Goal: Information Seeking & Learning: Learn about a topic

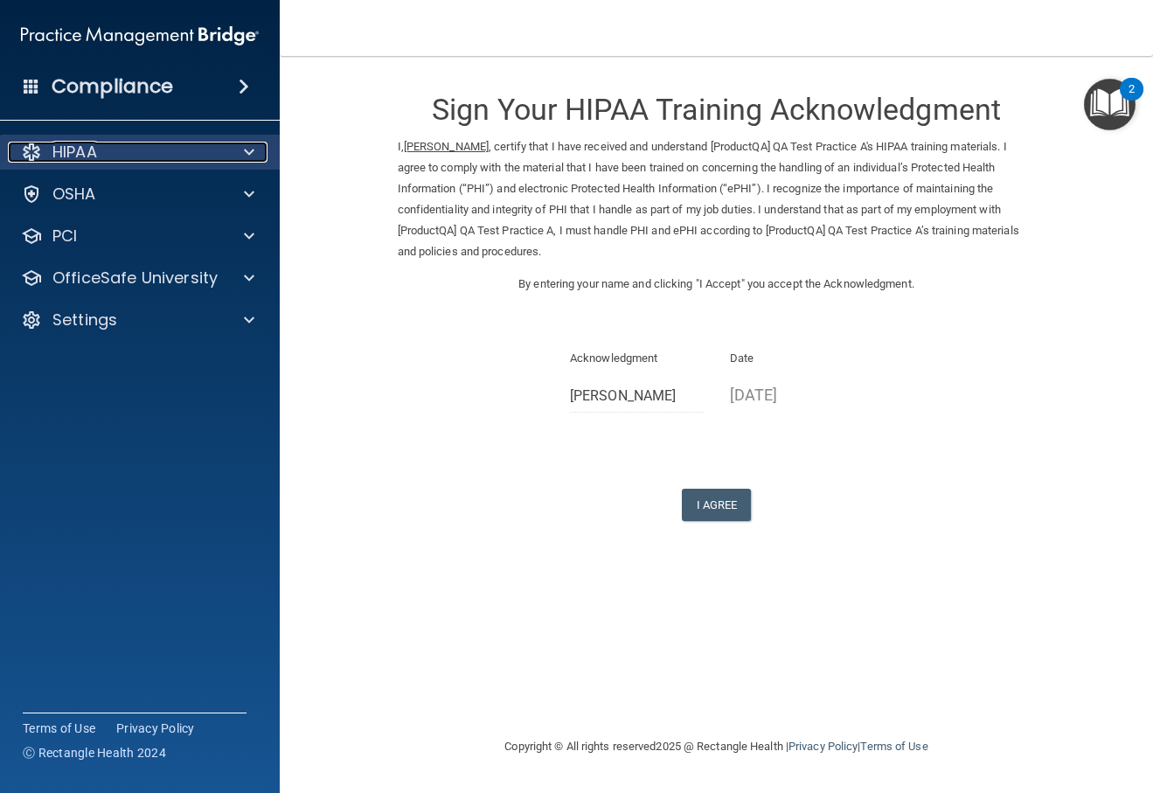
click at [200, 144] on div "HIPAA" at bounding box center [116, 152] width 217 height 21
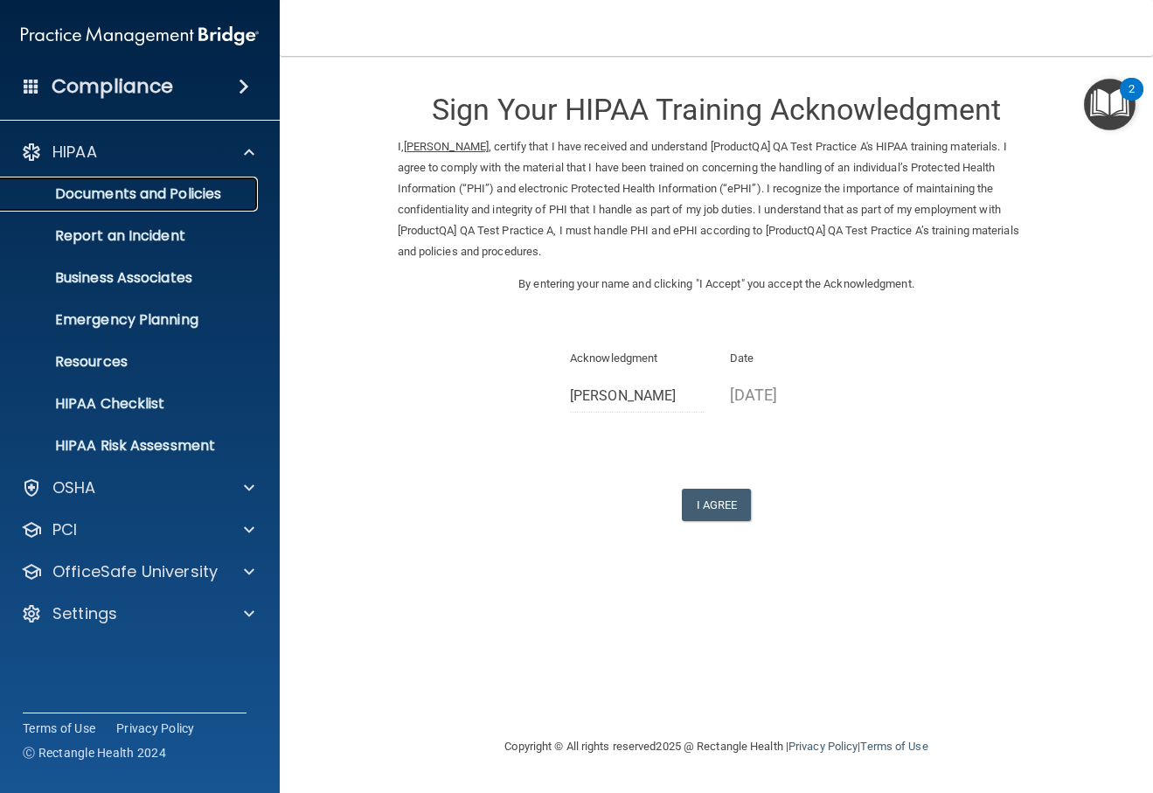
click at [191, 186] on p "Documents and Policies" at bounding box center [130, 193] width 239 height 17
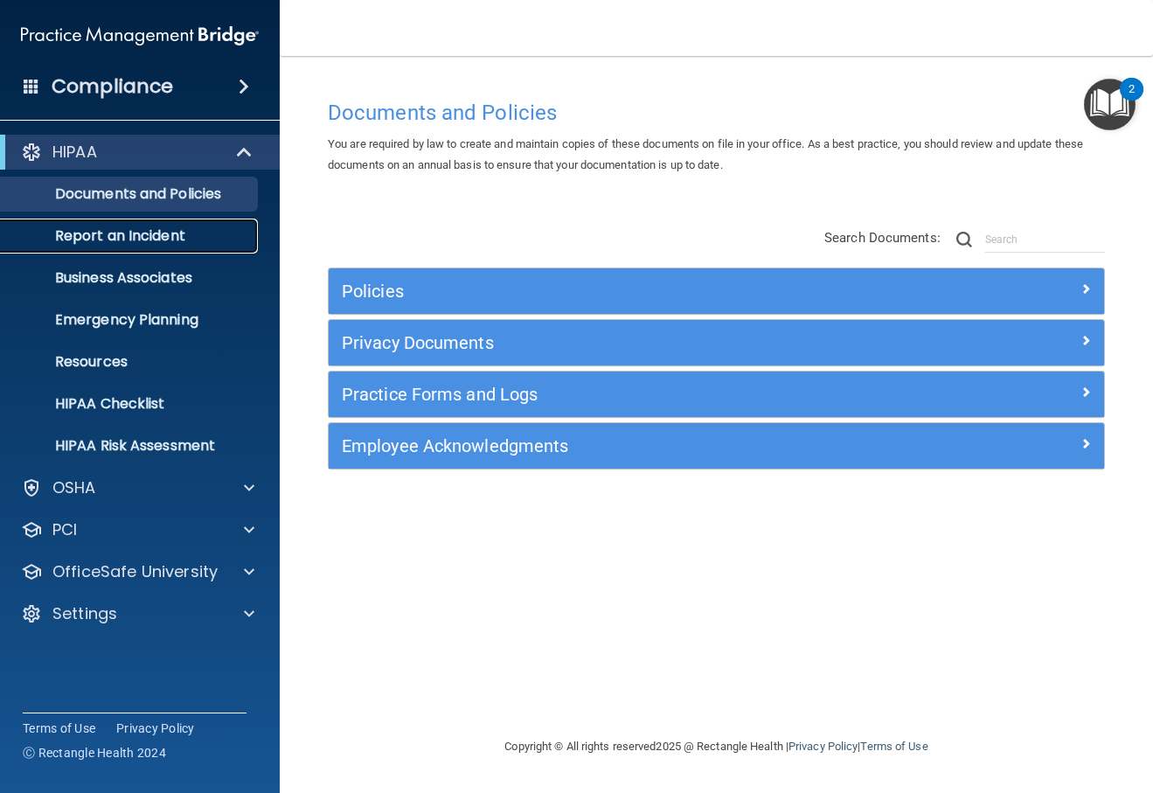
click at [179, 233] on p "Report an Incident" at bounding box center [130, 235] width 239 height 17
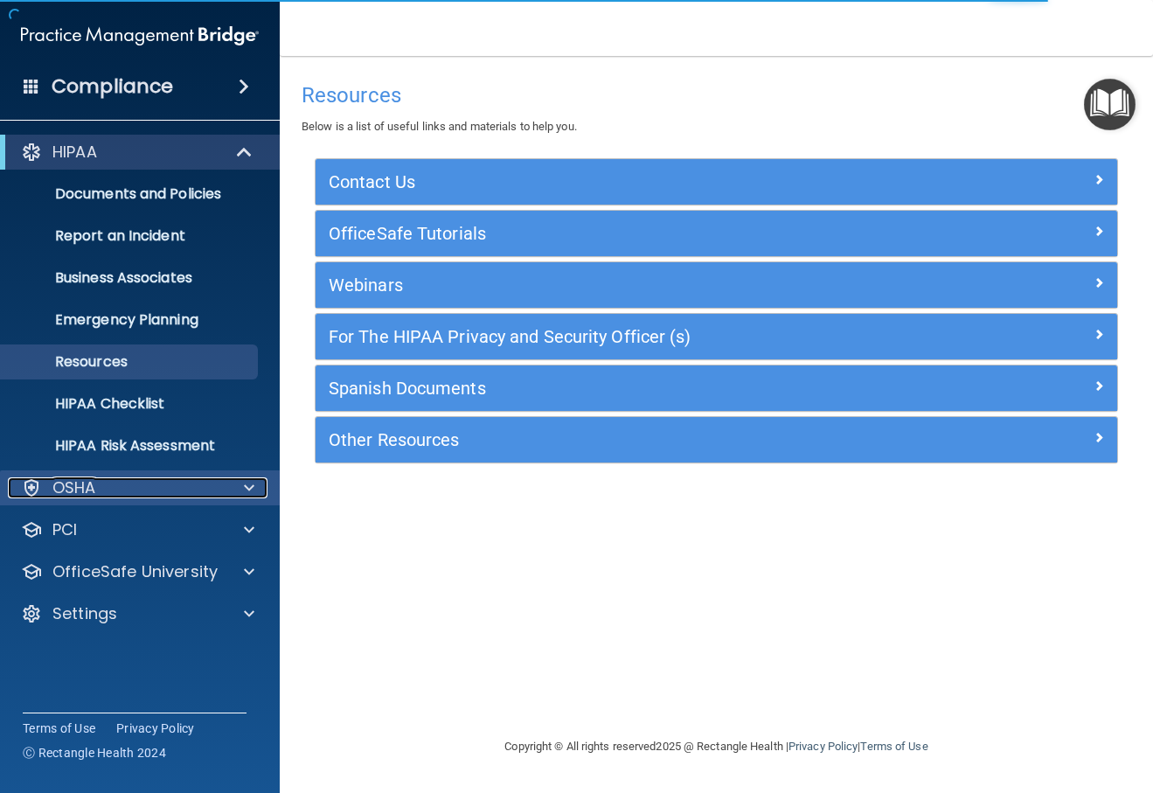
click at [84, 485] on p "OSHA" at bounding box center [74, 487] width 44 height 21
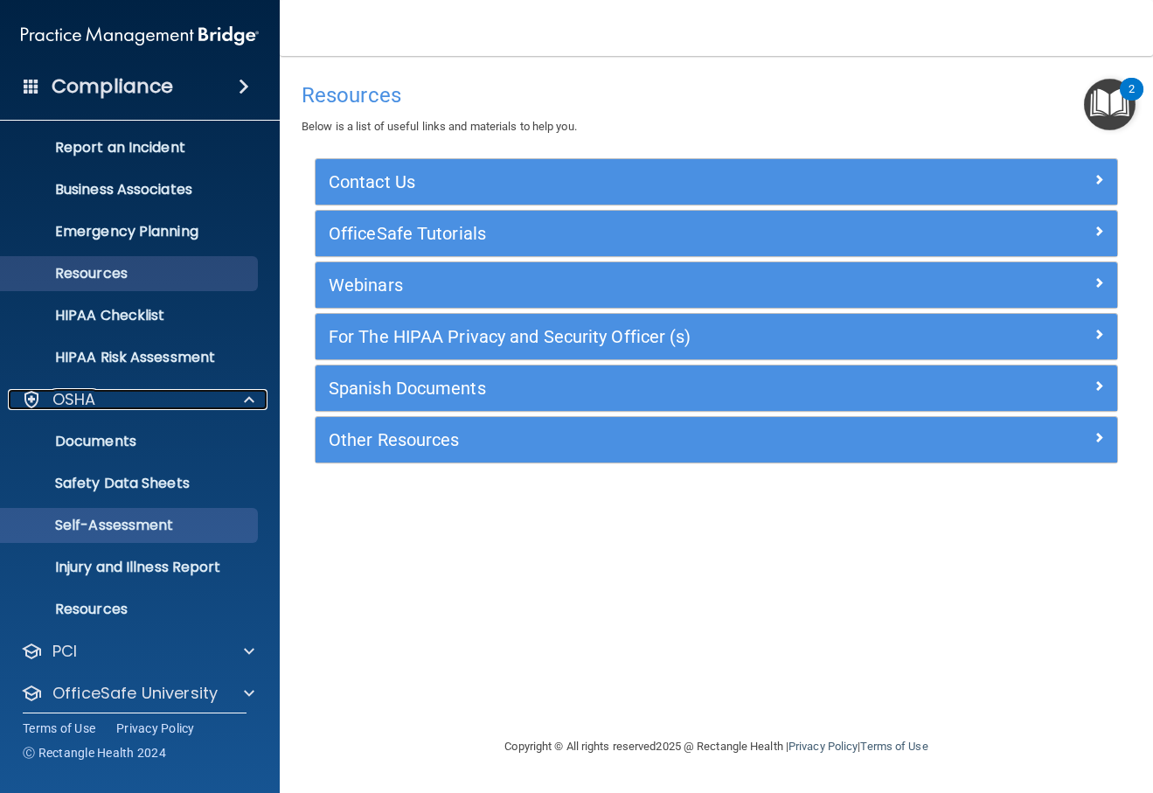
scroll to position [143, 0]
